Goal: Download file/media

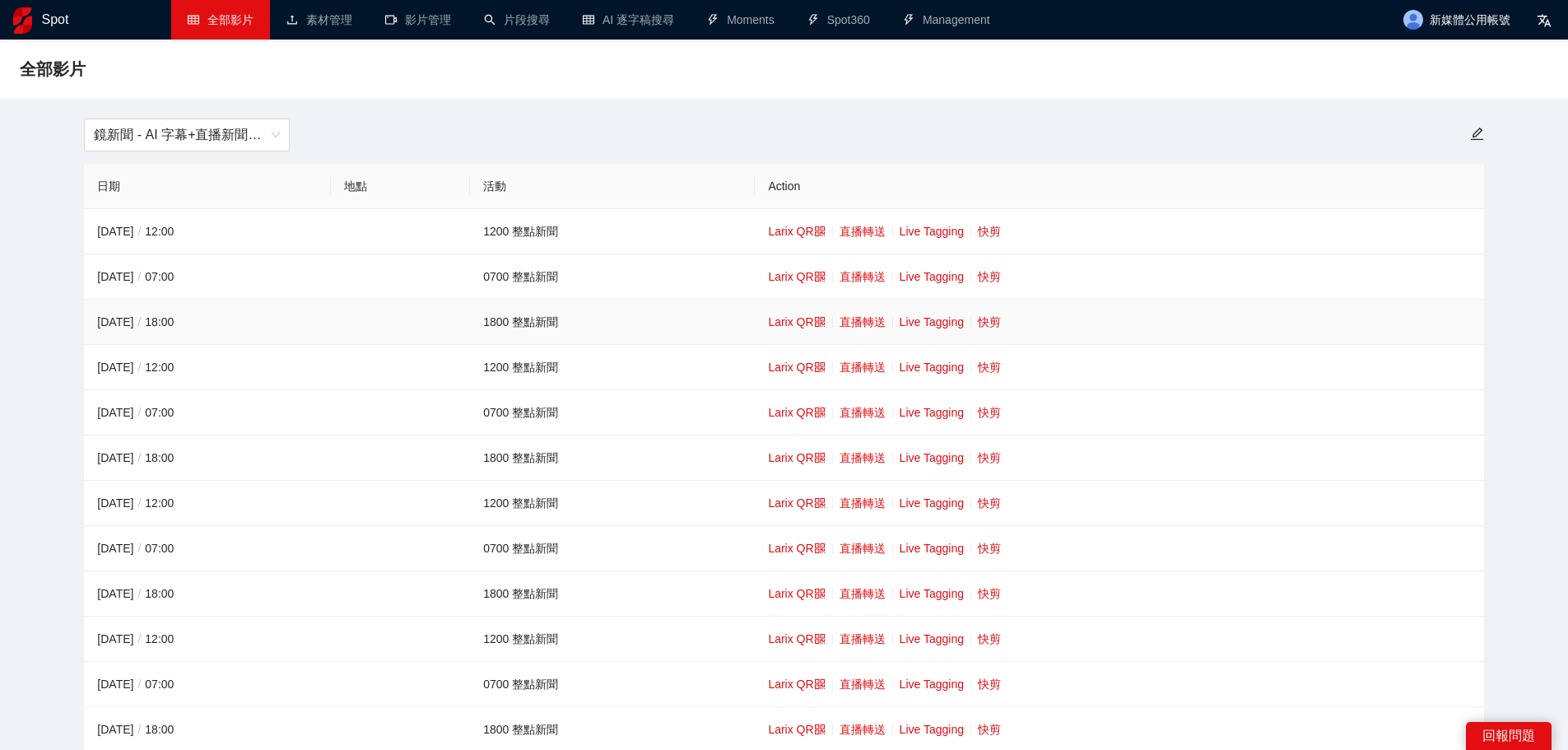
click at [978, 319] on link "快剪" at bounding box center [989, 321] width 23 height 13
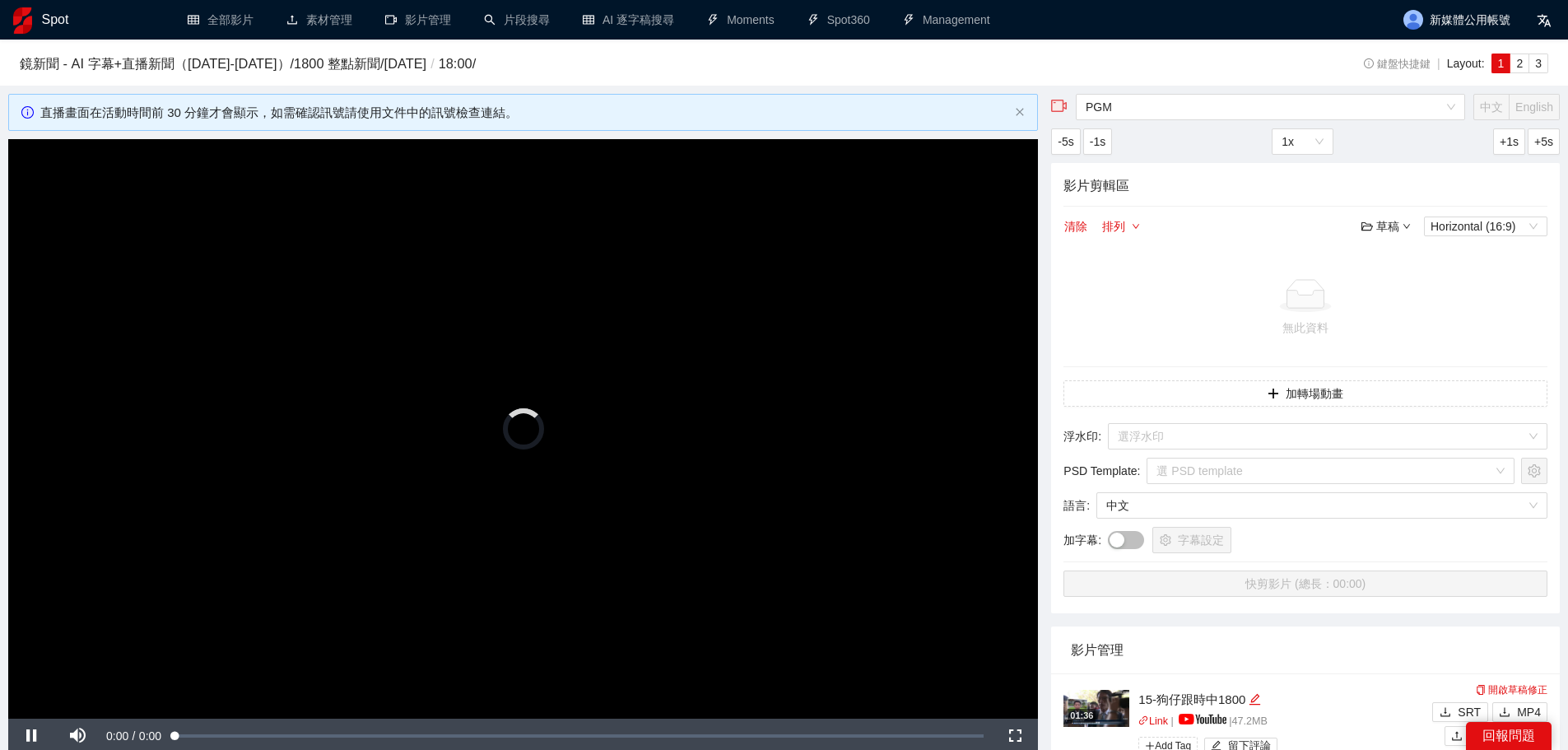
click at [481, 340] on video "Video Player" at bounding box center [522, 428] width 1030 height 580
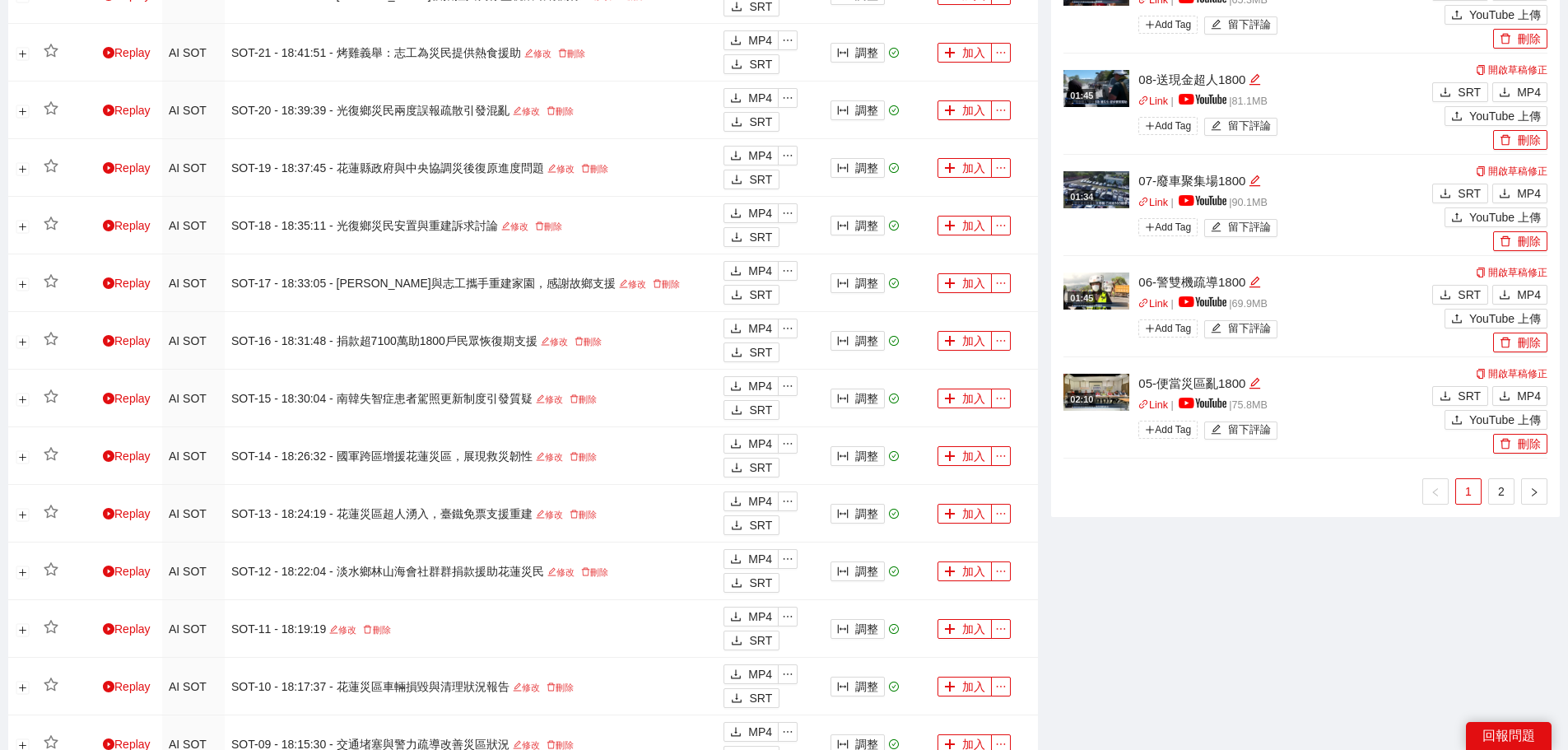
scroll to position [1235, 0]
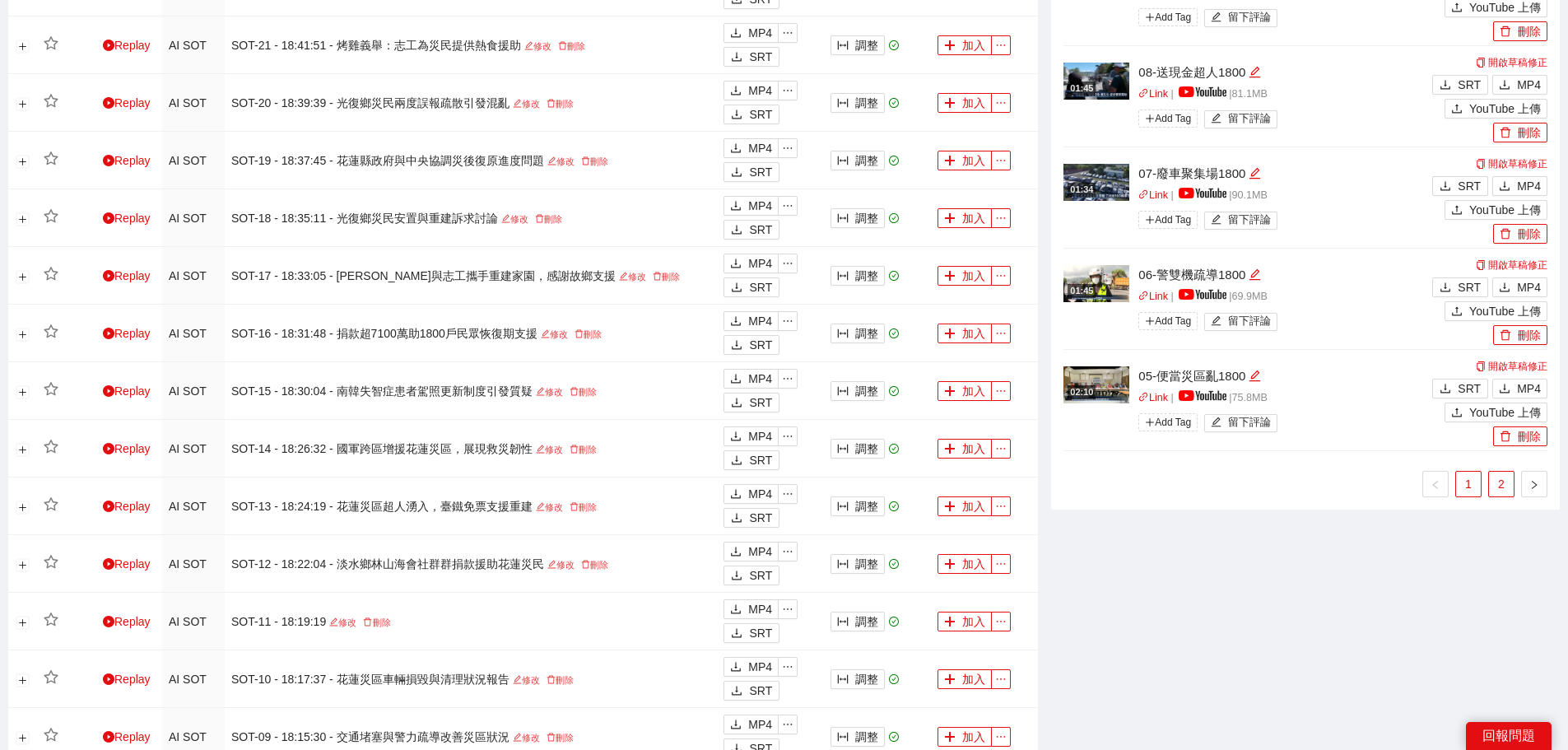
click at [1502, 472] on link "2" at bounding box center [1501, 483] width 25 height 25
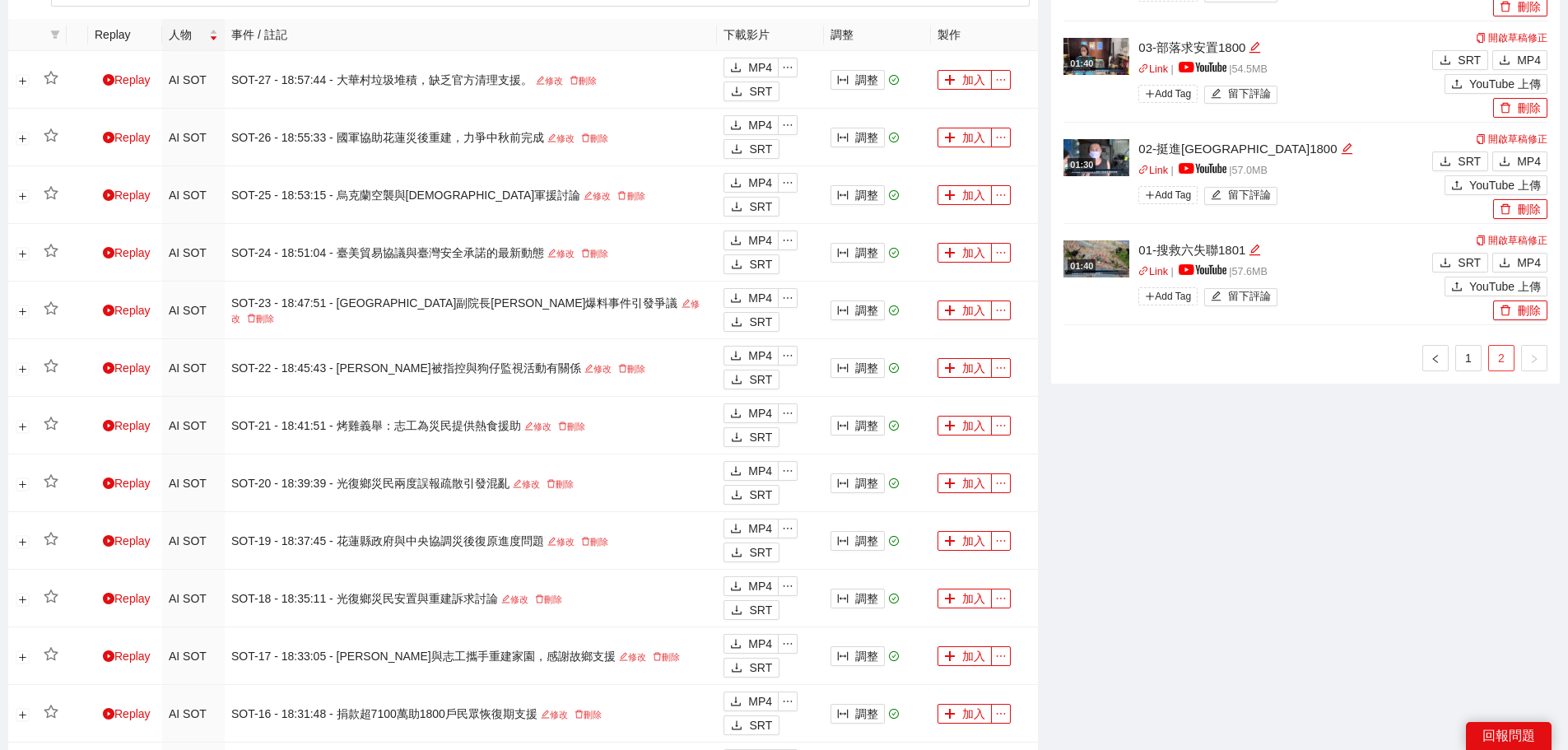
scroll to position [577, 0]
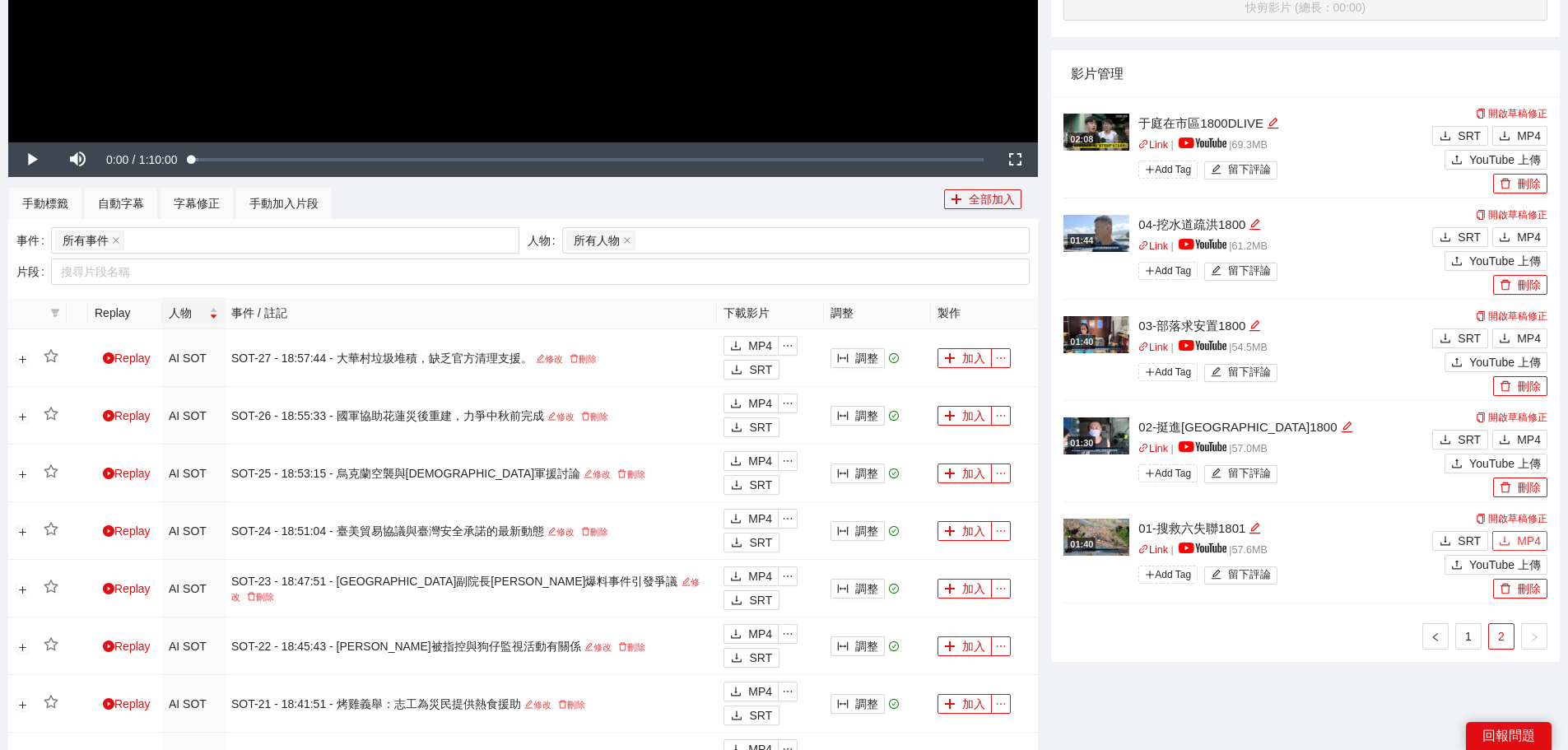
click at [1519, 535] on span "MP4" at bounding box center [1529, 540] width 24 height 18
click at [1506, 436] on icon "download" at bounding box center [1505, 440] width 12 height 12
click at [1529, 325] on div "SRT MP4" at bounding box center [1487, 337] width 119 height 24
click at [1099, 714] on div "PGM 中文 English -5s -1s 1x +1s +5s 影片剪輯區 清除 排列 草稿 Horizontal (16:9) 無此資料 加轉場動畫 浮…" at bounding box center [1305, 532] width 521 height 2031
click at [1271, 714] on div "PGM 中文 English -5s -1s 1x +1s +5s 影片剪輯區 清除 排列 草稿 Horizontal (16:9) 無此資料 加轉場動畫 浮…" at bounding box center [1305, 532] width 521 height 2031
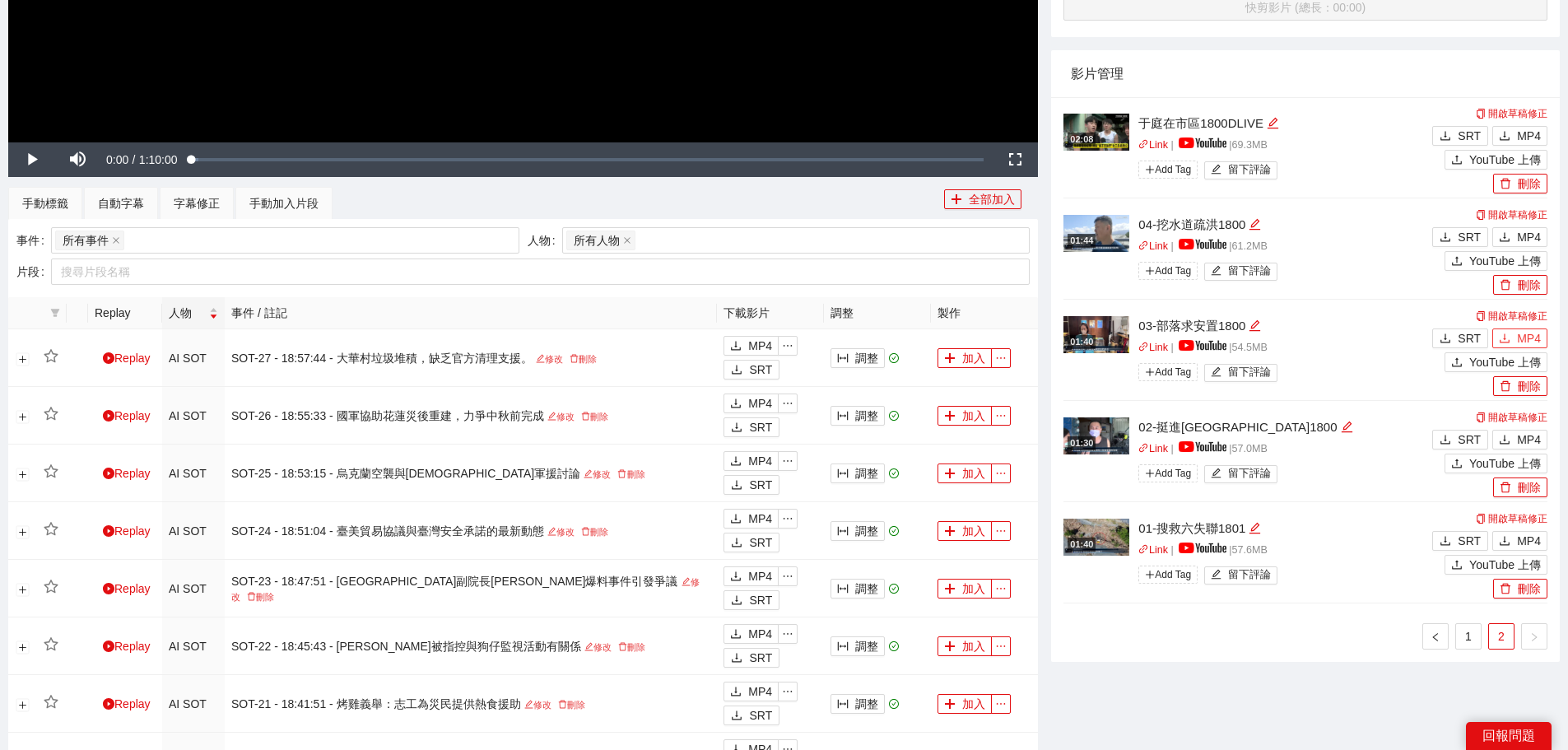
click at [1530, 329] on button "MP4" at bounding box center [1520, 339] width 55 height 20
click at [1519, 233] on span "MP4" at bounding box center [1529, 237] width 24 height 18
click at [1467, 638] on link "1" at bounding box center [1468, 636] width 25 height 25
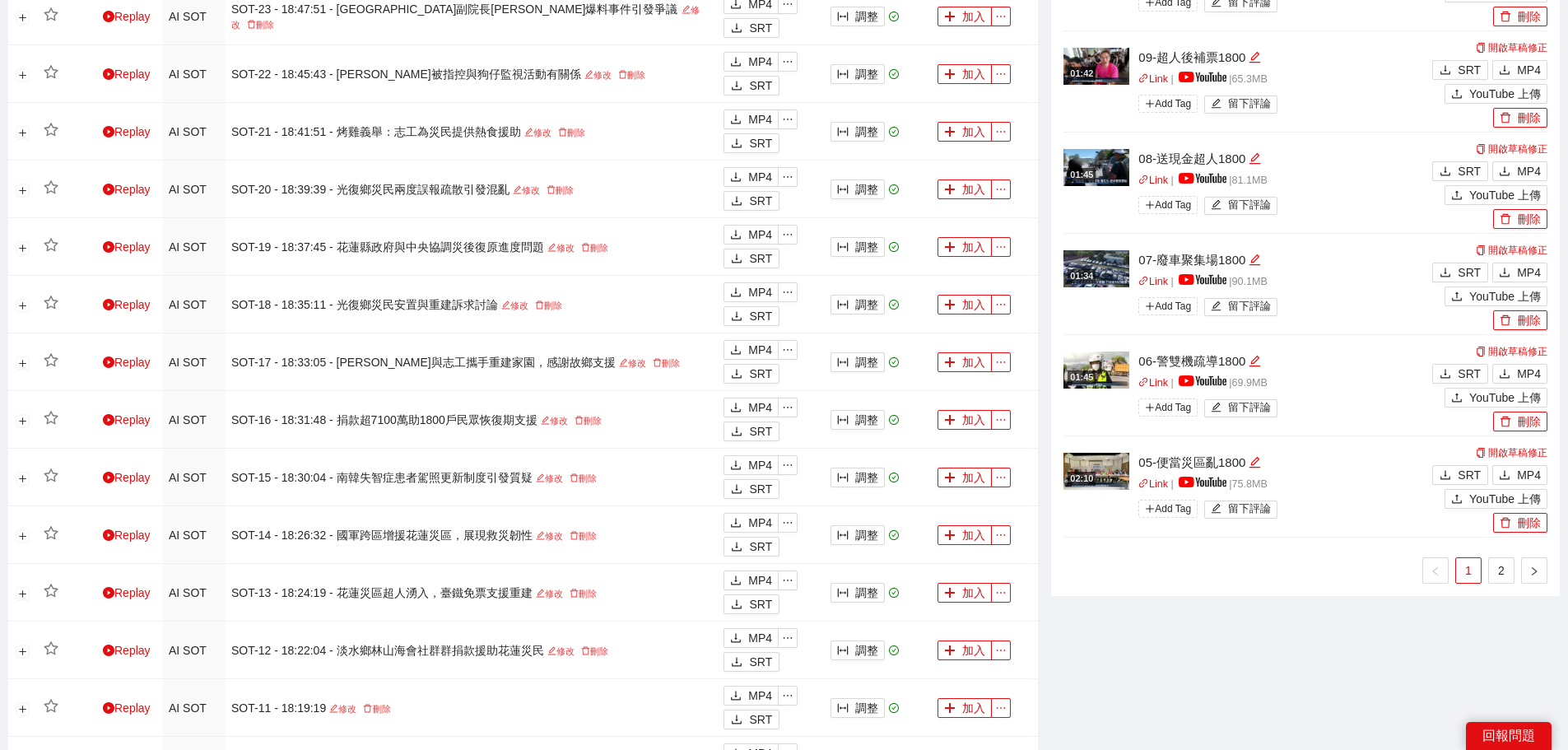
scroll to position [1153, 0]
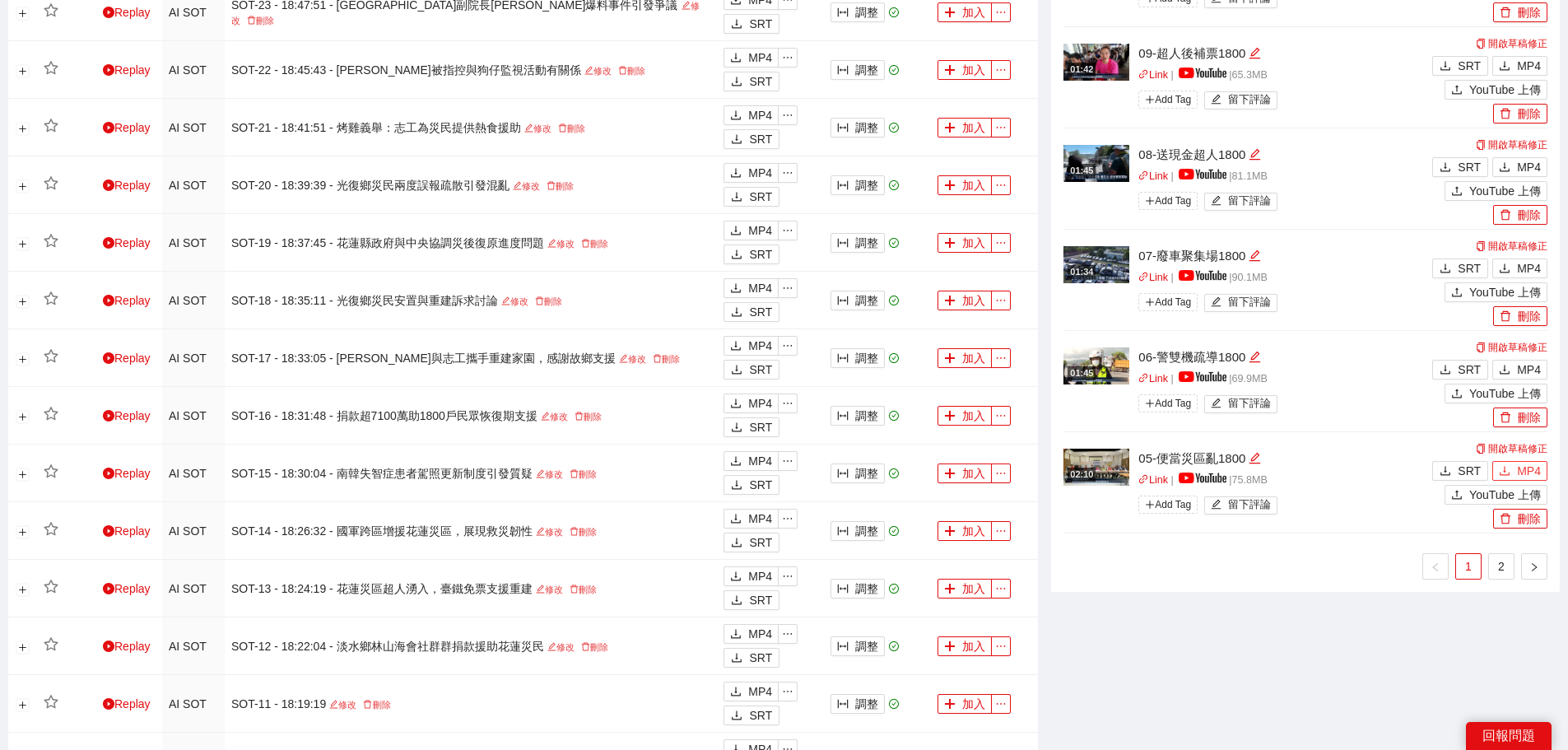
click at [1519, 465] on span "MP4" at bounding box center [1529, 470] width 24 height 18
click at [1514, 359] on div "SRT MP4" at bounding box center [1487, 367] width 119 height 24
click at [1514, 363] on button "MP4" at bounding box center [1520, 370] width 55 height 20
